Goal: Task Accomplishment & Management: Manage account settings

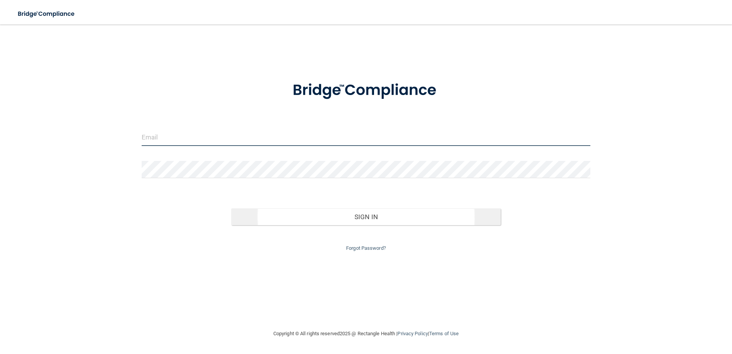
type input "[EMAIL_ADDRESS][DOMAIN_NAME]"
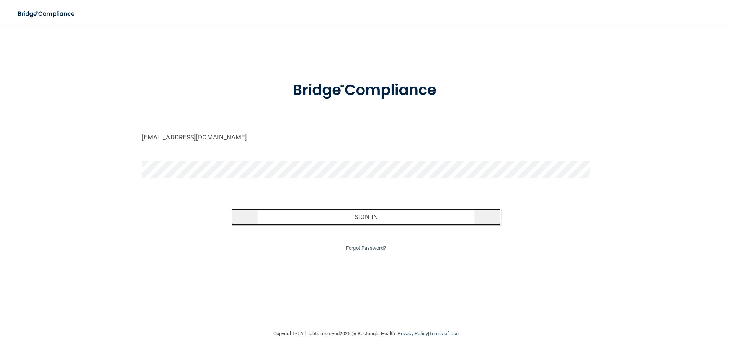
click at [368, 217] on button "Sign In" at bounding box center [365, 216] width 269 height 17
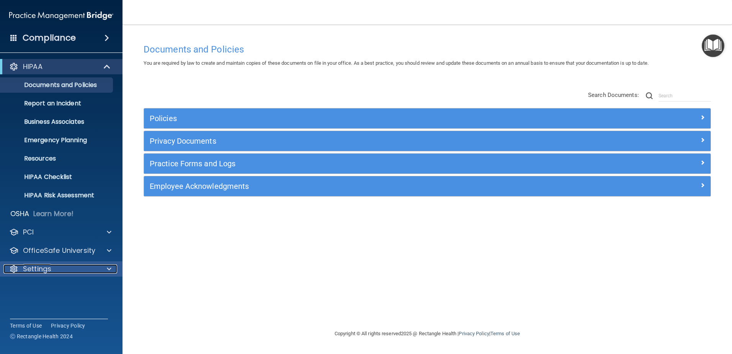
click at [108, 268] on span at bounding box center [109, 268] width 5 height 9
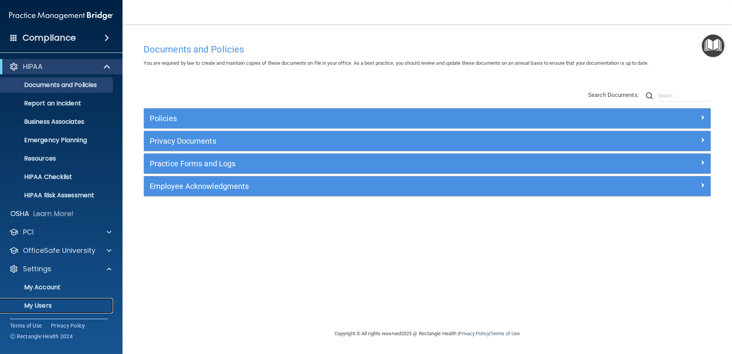
click at [38, 302] on p "My Users" at bounding box center [57, 306] width 104 height 8
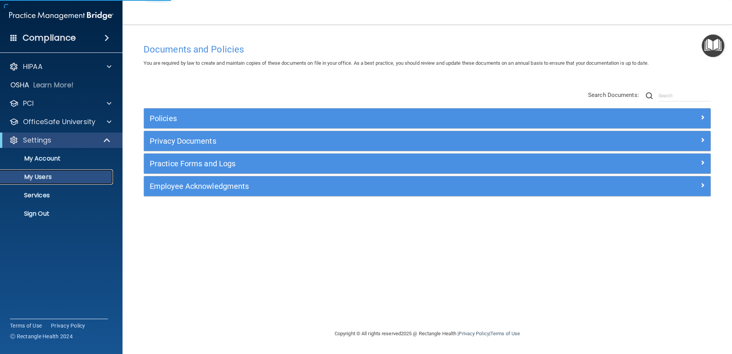
select select "20"
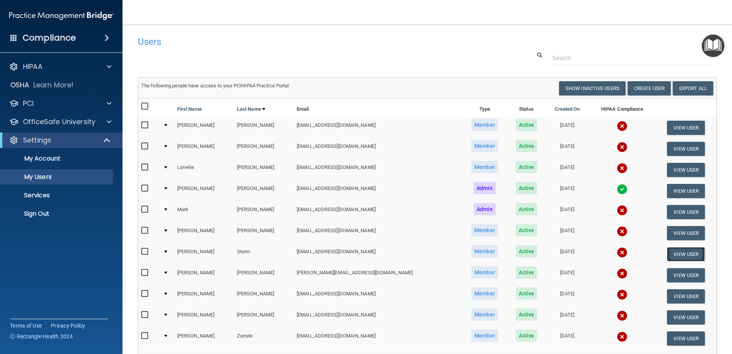
click at [679, 254] on button "View User" at bounding box center [686, 254] width 38 height 14
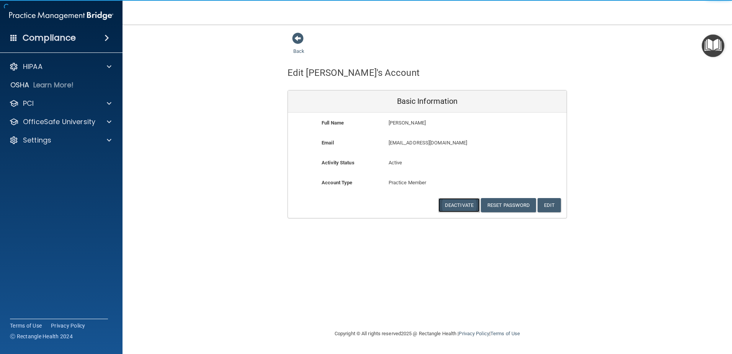
click at [455, 201] on button "Deactivate" at bounding box center [458, 205] width 41 height 14
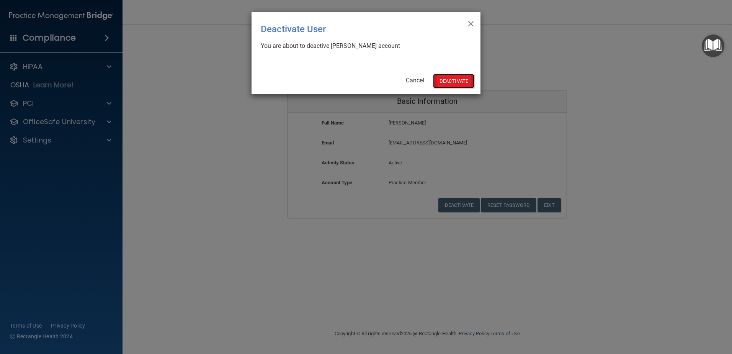
click at [461, 81] on button "Deactivate" at bounding box center [453, 81] width 41 height 14
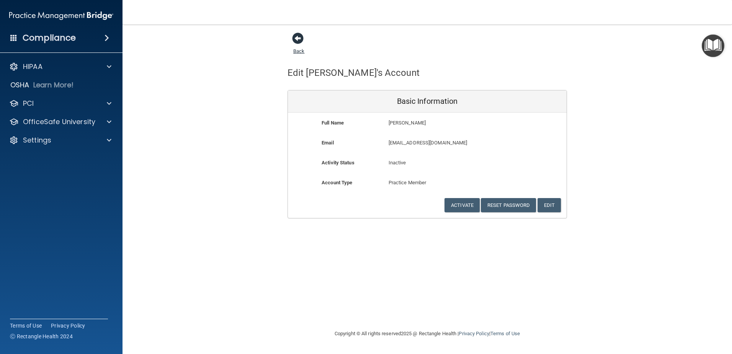
click at [297, 35] on span at bounding box center [297, 38] width 11 height 11
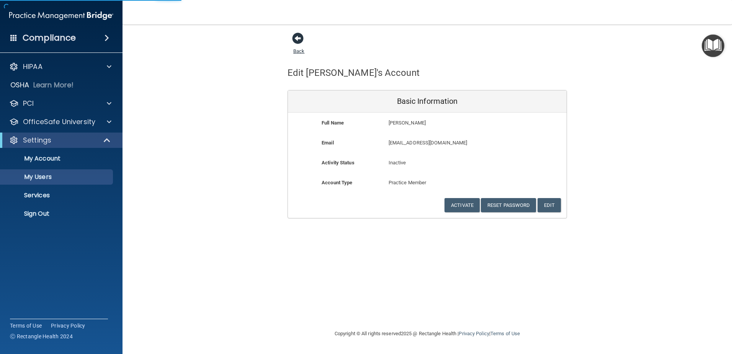
select select "20"
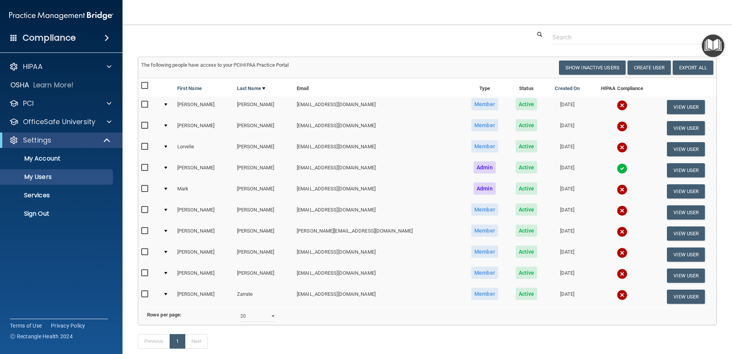
scroll to position [38, 0]
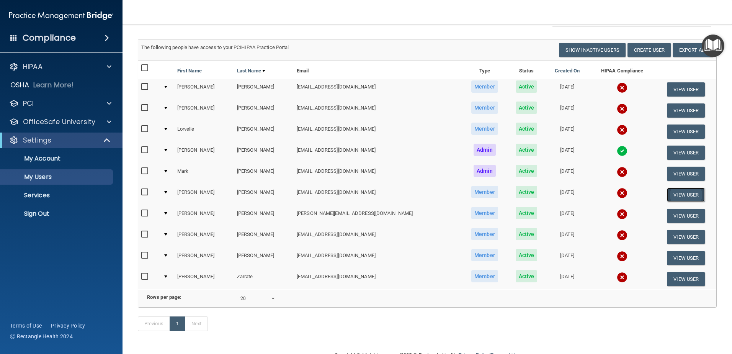
click at [689, 194] on button "View User" at bounding box center [686, 194] width 38 height 14
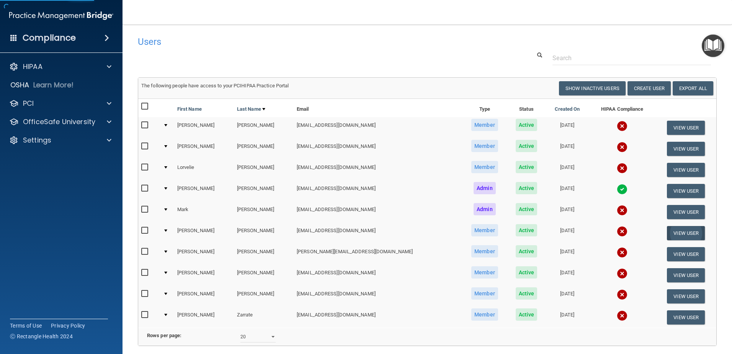
select select "practice_member"
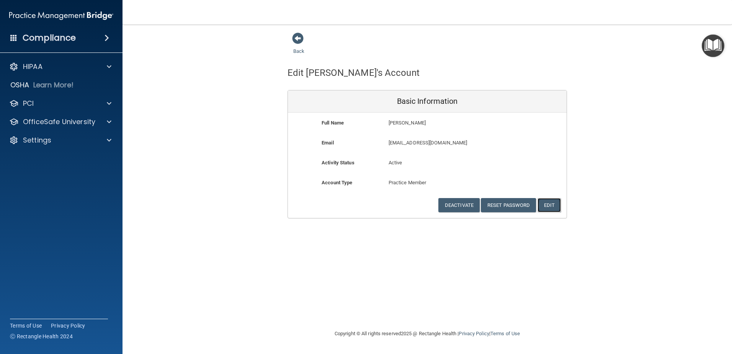
click at [550, 207] on button "Edit" at bounding box center [548, 205] width 23 height 14
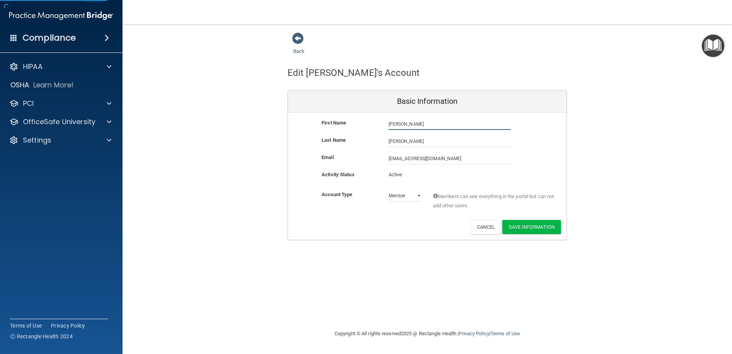
drag, startPoint x: 403, startPoint y: 125, endPoint x: 406, endPoint y: 127, distance: 4.1
click at [403, 125] on input "[PERSON_NAME]" at bounding box center [449, 123] width 122 height 11
type input "[PERSON_NAME]"
click at [529, 227] on button "Save Information" at bounding box center [531, 227] width 59 height 14
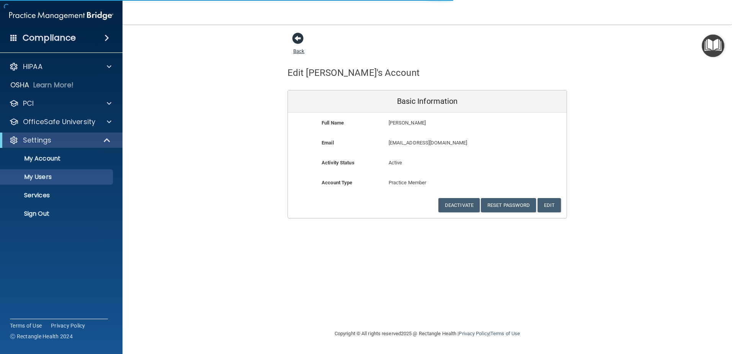
click at [303, 48] on link "Back" at bounding box center [298, 46] width 11 height 15
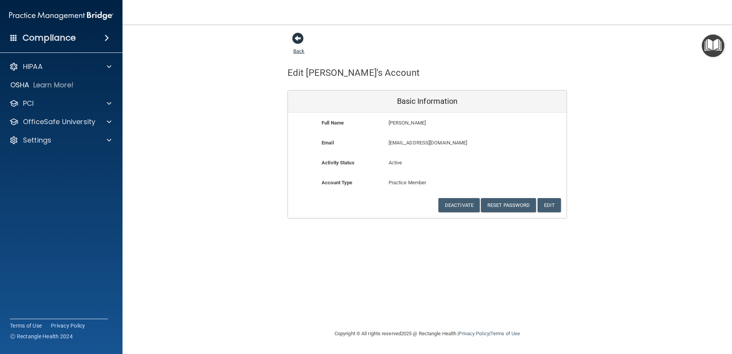
click at [295, 51] on link "Back" at bounding box center [298, 46] width 11 height 15
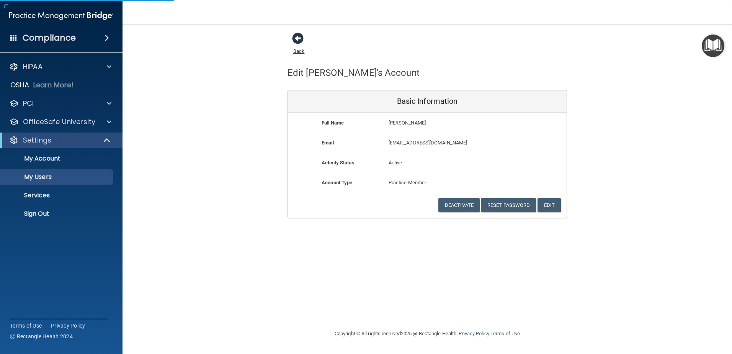
select select "20"
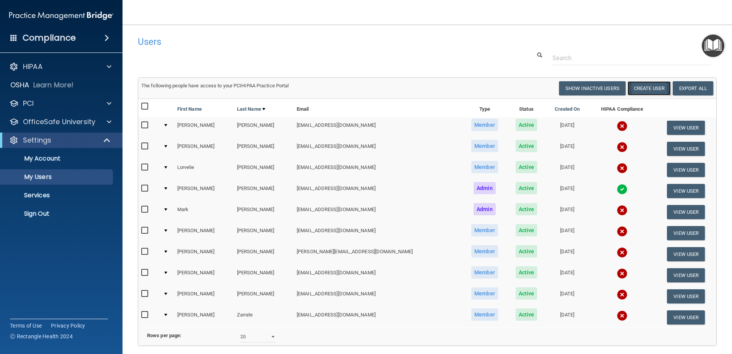
click at [654, 83] on button "Create User" at bounding box center [648, 88] width 43 height 14
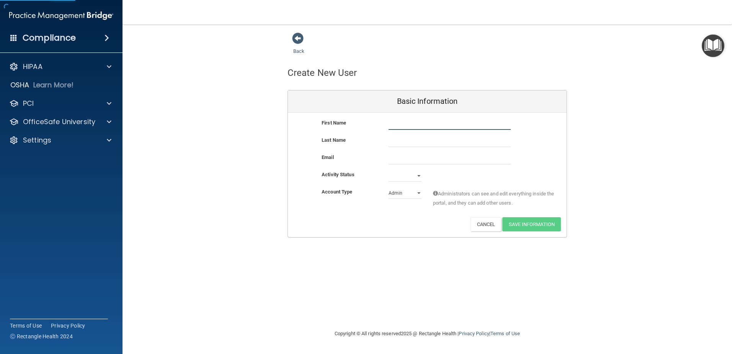
click at [439, 125] on input "text" at bounding box center [449, 123] width 122 height 11
type input "[PERSON_NAME]"
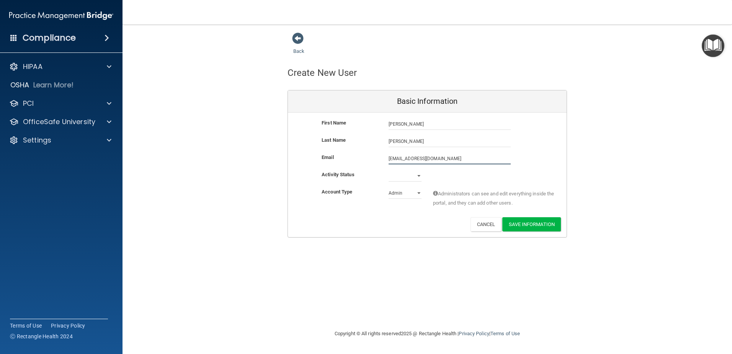
type input "[EMAIL_ADDRESS][DOMAIN_NAME]"
click at [414, 178] on select "Active Inactive" at bounding box center [404, 176] width 33 height 11
select select "active"
click at [388, 170] on select "Active Inactive" at bounding box center [404, 175] width 33 height 11
click at [399, 196] on select "Admin Member" at bounding box center [404, 192] width 33 height 11
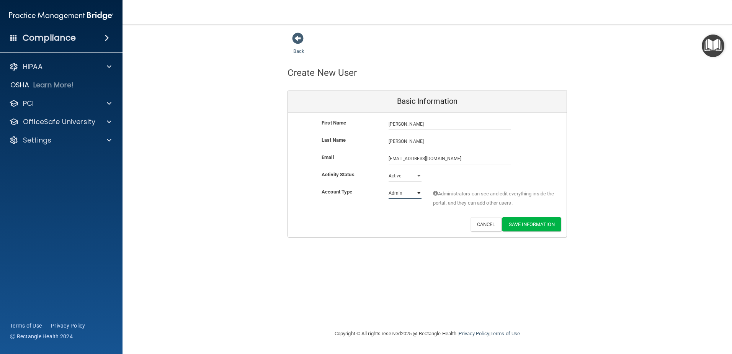
select select "practice_member"
click at [388, 187] on select "Admin Member" at bounding box center [404, 192] width 33 height 11
click at [542, 225] on button "Save Information" at bounding box center [531, 224] width 59 height 14
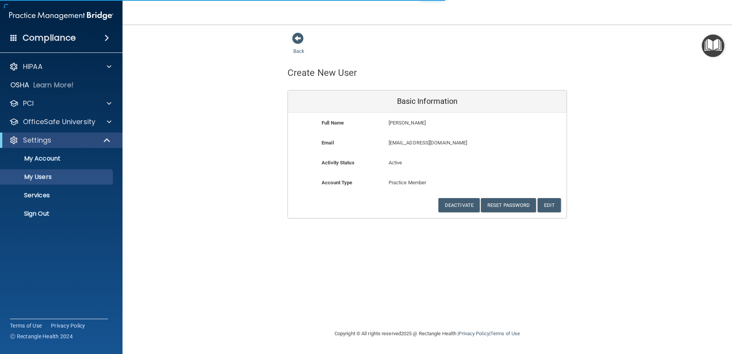
select select "20"
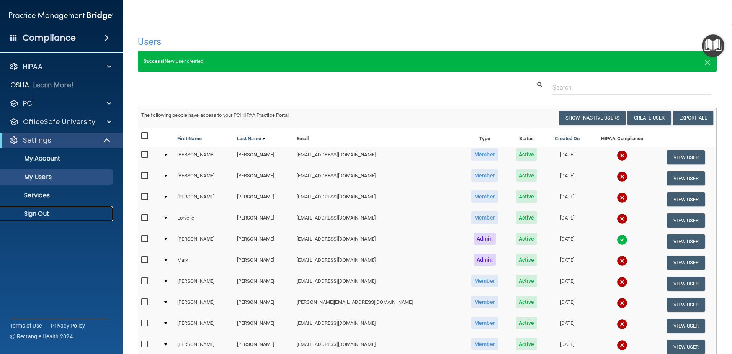
click at [42, 211] on p "Sign Out" at bounding box center [57, 214] width 104 height 8
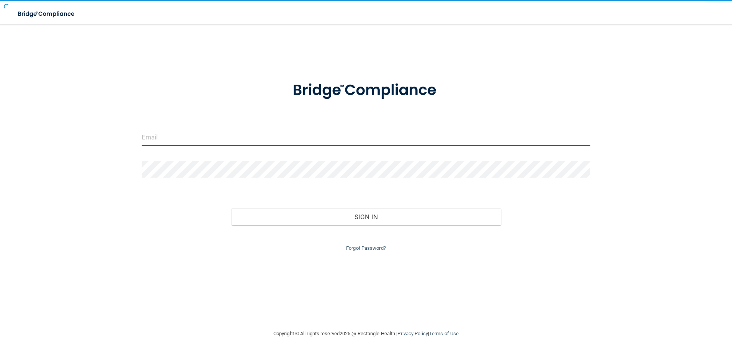
type input "[EMAIL_ADDRESS][DOMAIN_NAME]"
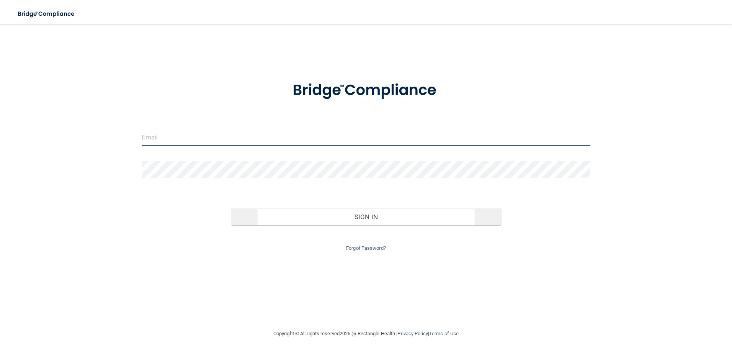
type input "[EMAIL_ADDRESS][DOMAIN_NAME]"
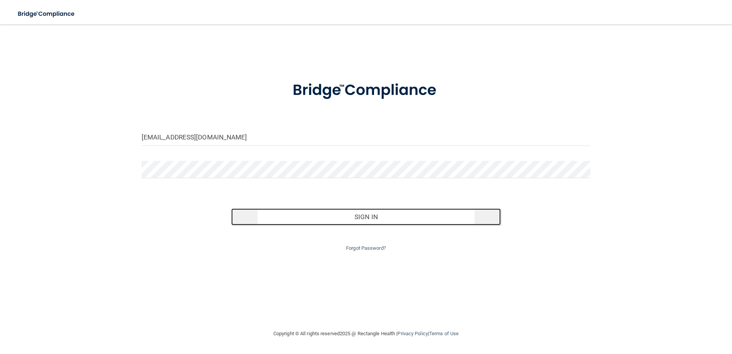
click at [374, 211] on button "Sign In" at bounding box center [365, 216] width 269 height 17
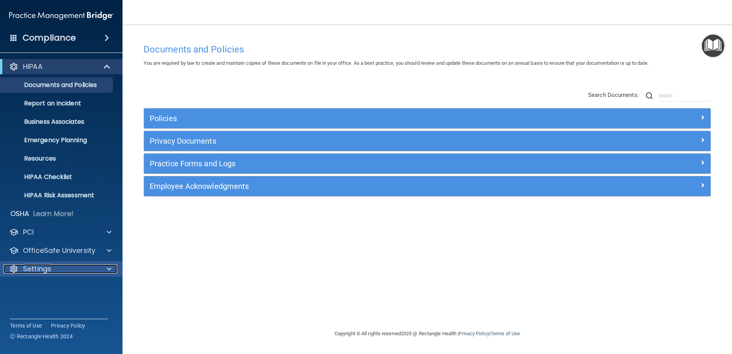
click at [111, 268] on span at bounding box center [109, 268] width 5 height 9
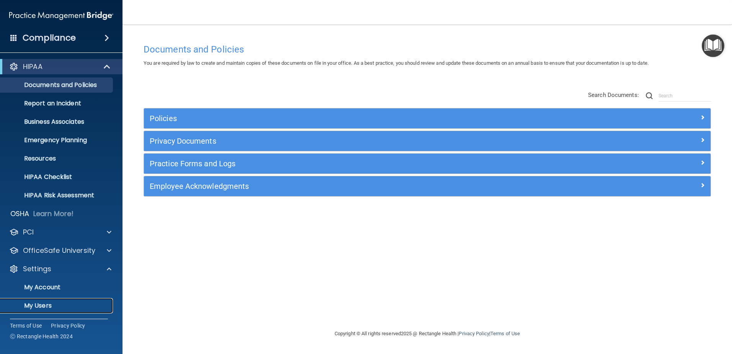
click at [54, 302] on p "My Users" at bounding box center [57, 306] width 104 height 8
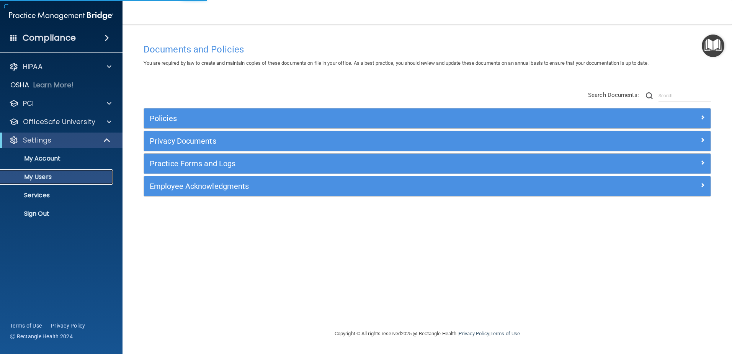
select select "20"
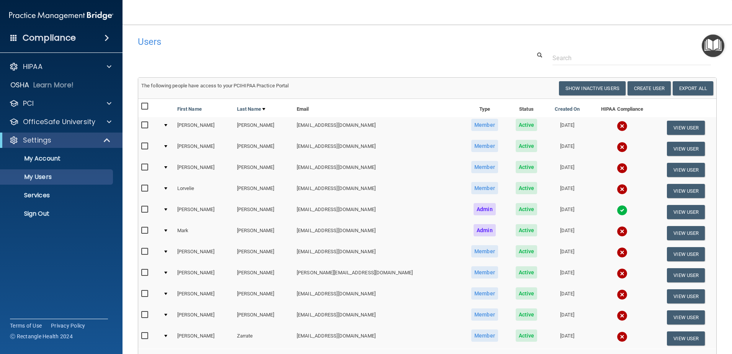
click at [144, 108] on input "checkbox" at bounding box center [145, 106] width 9 height 6
checkbox input "true"
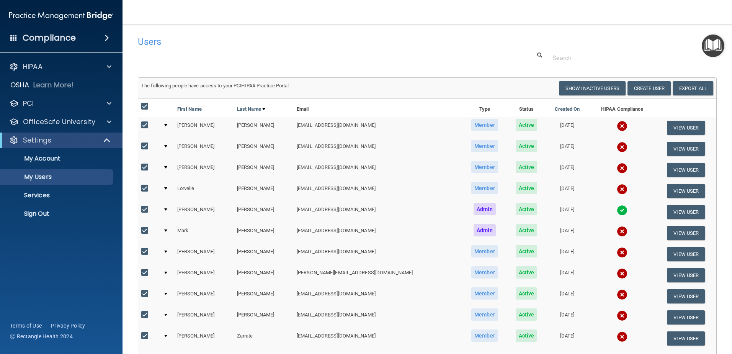
checkbox input "true"
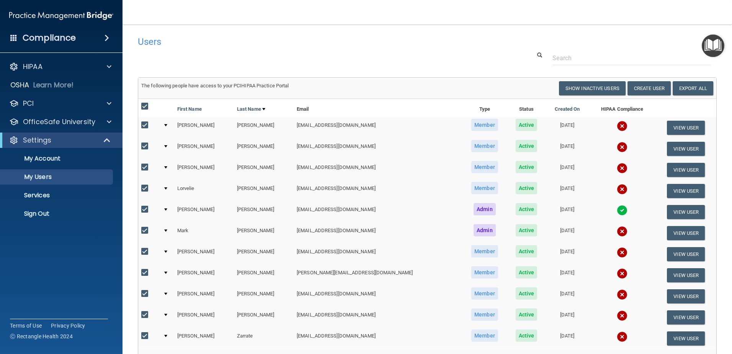
checkbox input "true"
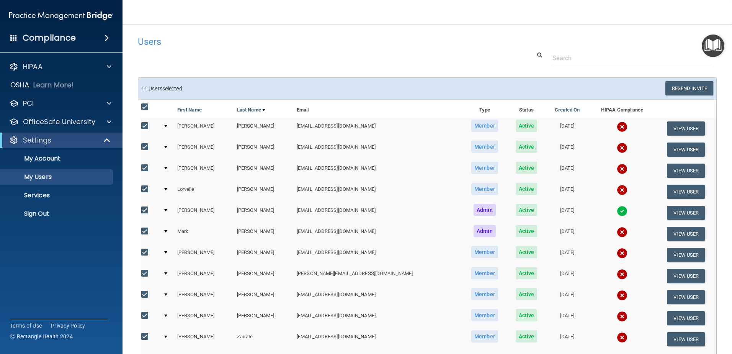
click at [147, 210] on input "checkbox" at bounding box center [145, 210] width 9 height 6
checkbox input "false"
click at [685, 89] on button "Resend Invite" at bounding box center [689, 88] width 48 height 14
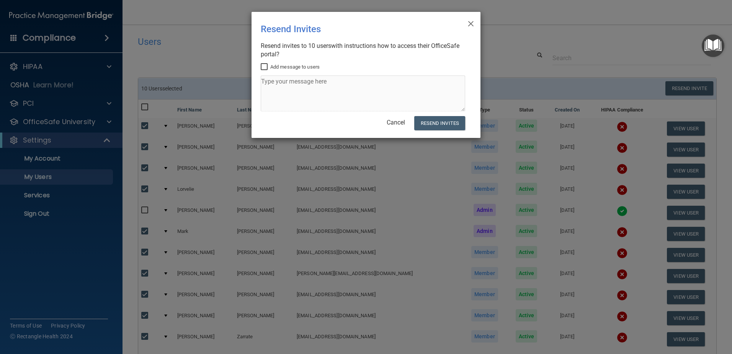
click at [261, 65] on input "Add message to users" at bounding box center [265, 67] width 9 height 6
checkbox input "true"
click at [275, 85] on textarea at bounding box center [363, 93] width 204 height 36
type textarea "Please complete your annual HIPAA compliance training."
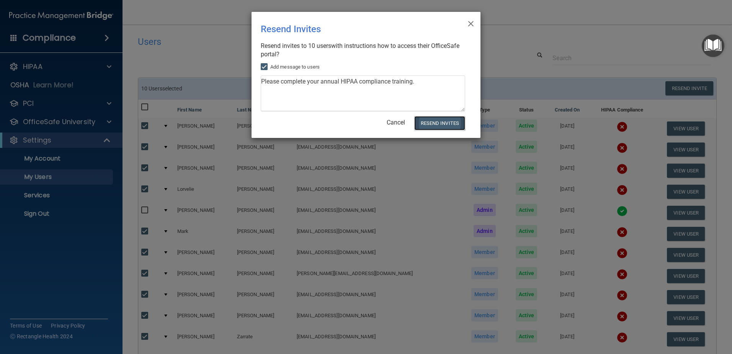
click at [439, 124] on button "Resend Invites" at bounding box center [439, 123] width 51 height 14
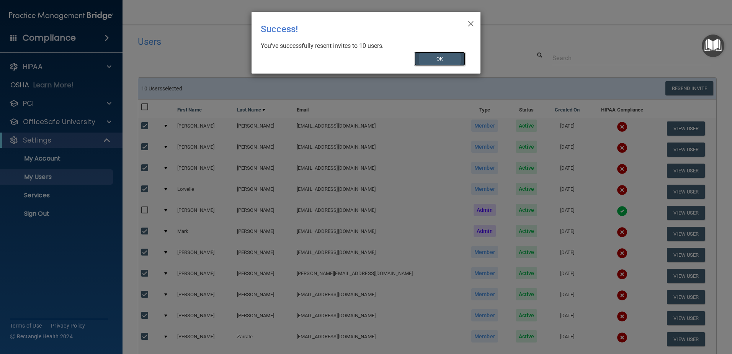
click at [437, 57] on button "OK" at bounding box center [439, 59] width 51 height 14
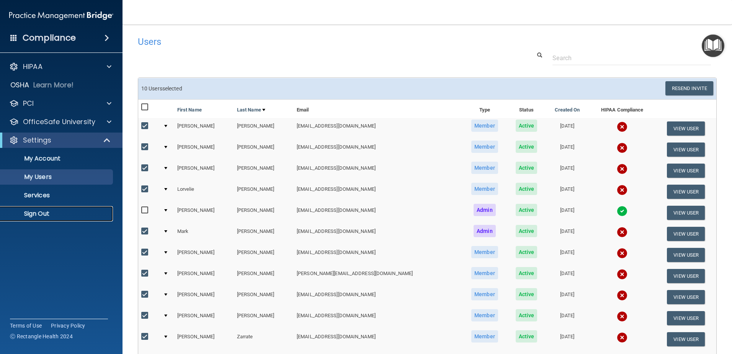
click at [30, 213] on p "Sign Out" at bounding box center [57, 214] width 104 height 8
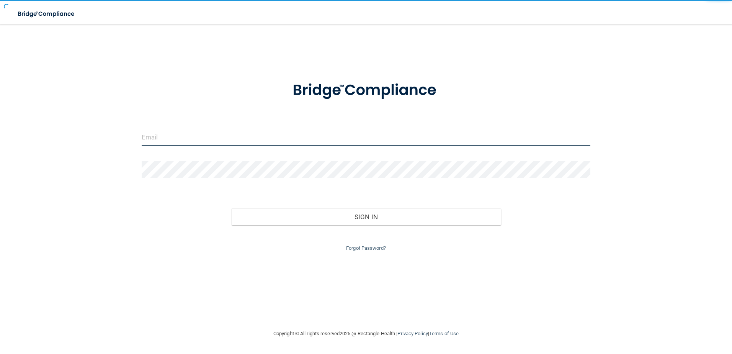
type input "[EMAIL_ADDRESS][DOMAIN_NAME]"
